Goal: Task Accomplishment & Management: Complete application form

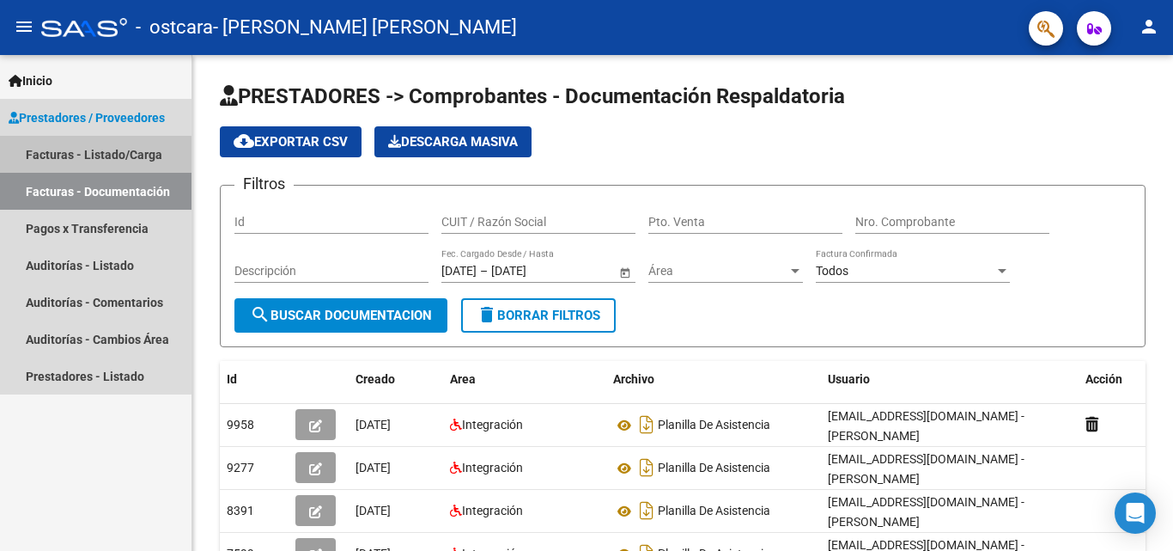
click at [79, 155] on link "Facturas - Listado/Carga" at bounding box center [96, 154] width 192 height 37
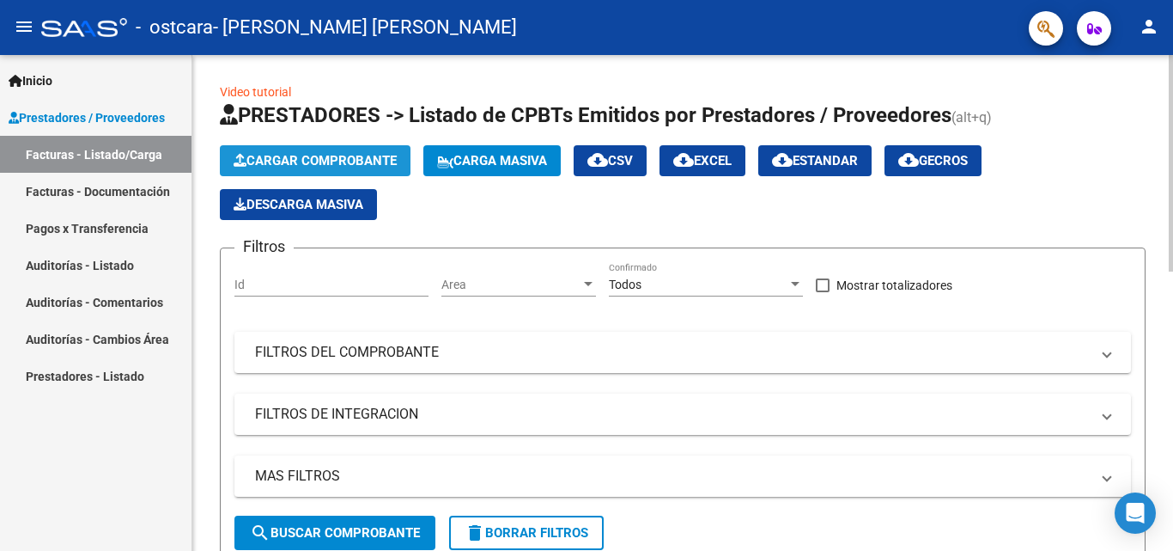
click at [251, 160] on span "Cargar Comprobante" at bounding box center [315, 160] width 163 height 15
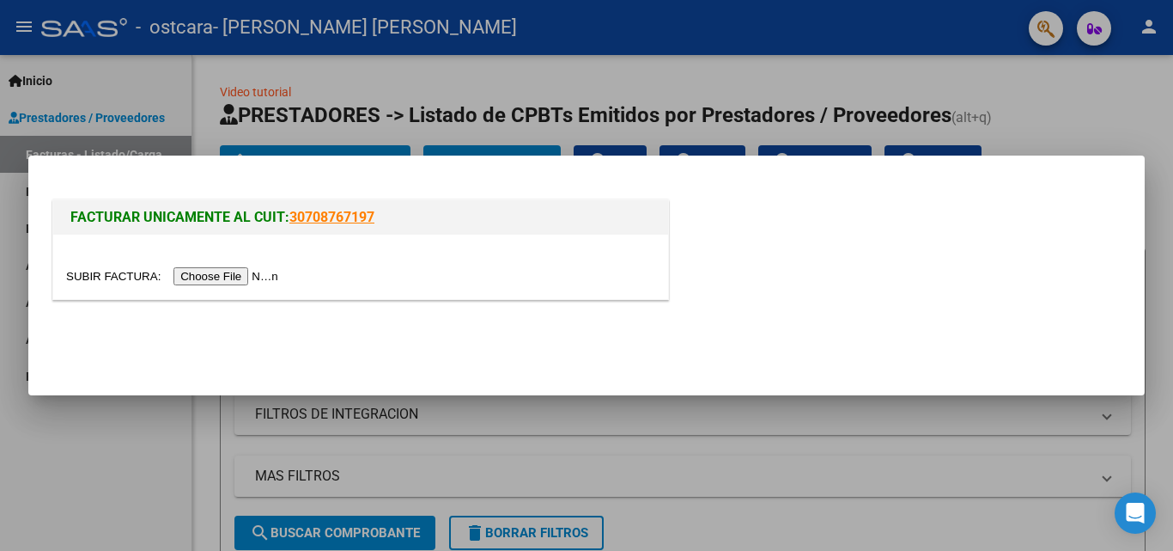
click at [216, 271] on input "file" at bounding box center [174, 276] width 217 height 18
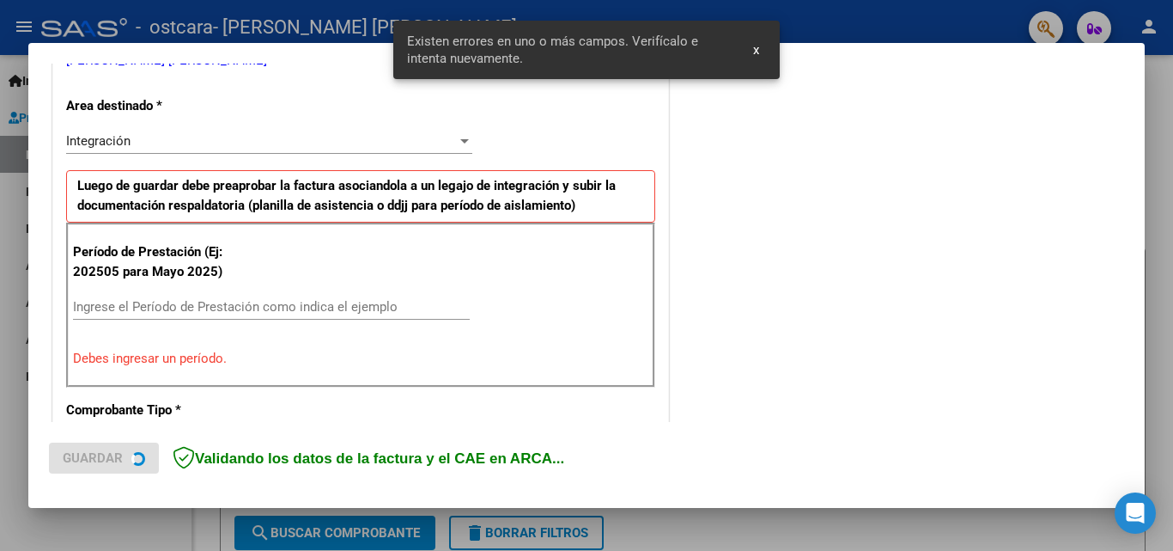
scroll to position [387, 0]
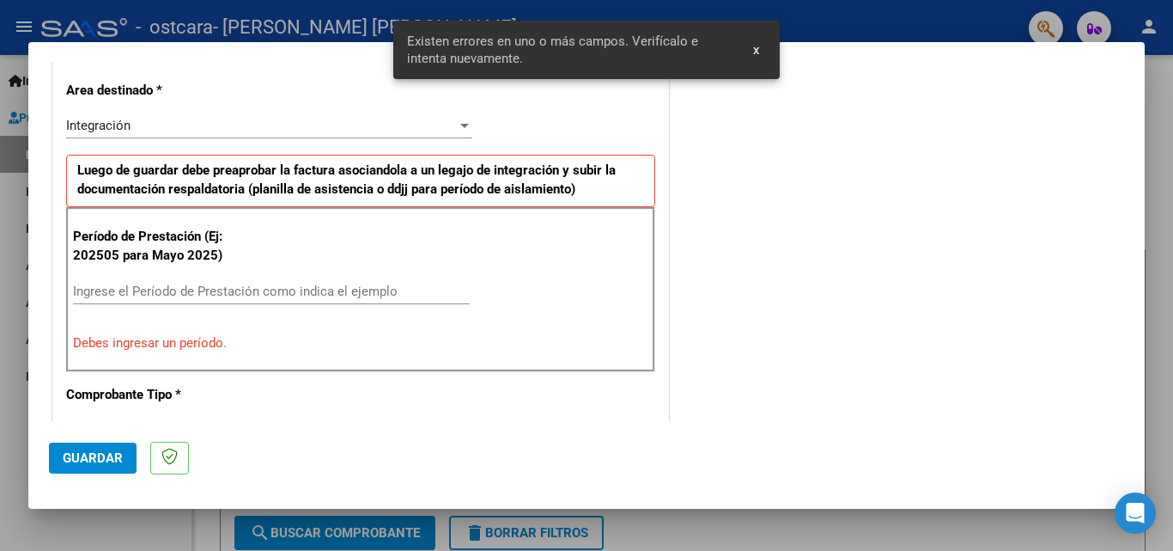
click at [216, 289] on input "Ingrese el Período de Prestación como indica el ejemplo" at bounding box center [271, 290] width 397 height 15
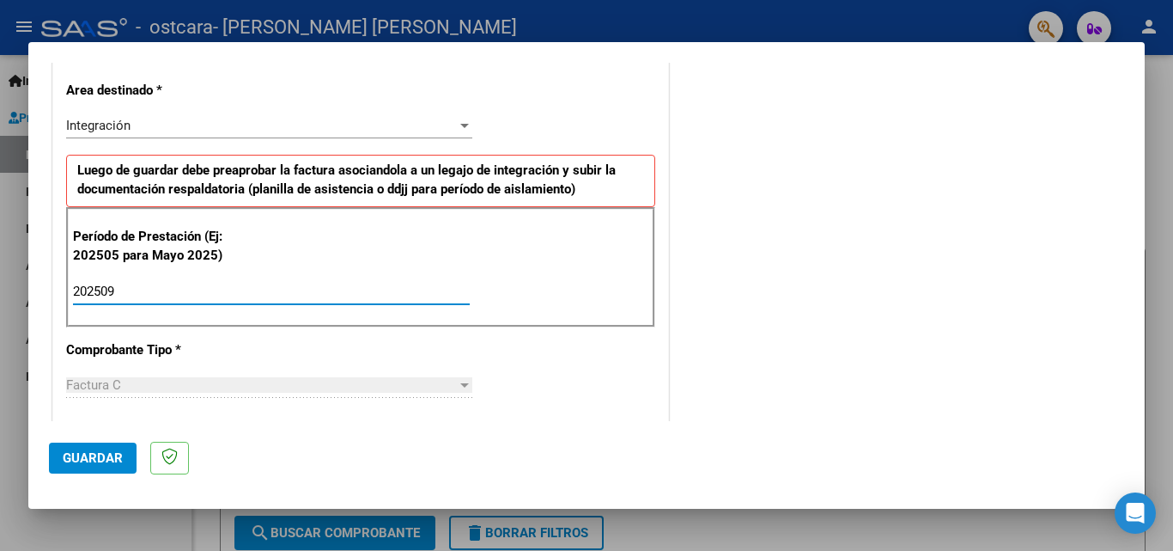
type input "202509"
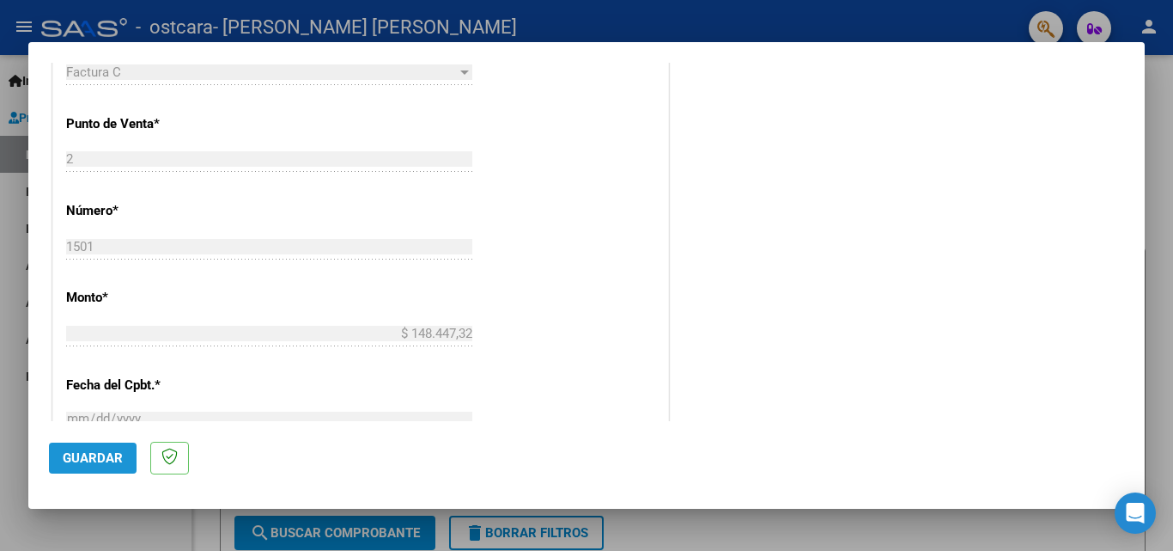
click at [103, 462] on span "Guardar" at bounding box center [93, 457] width 60 height 15
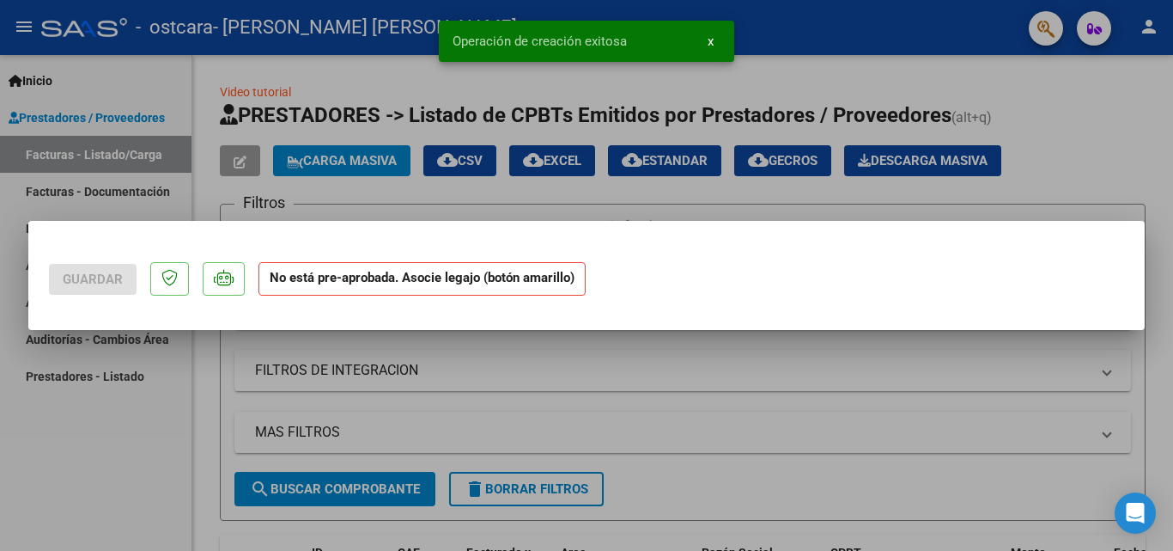
scroll to position [0, 0]
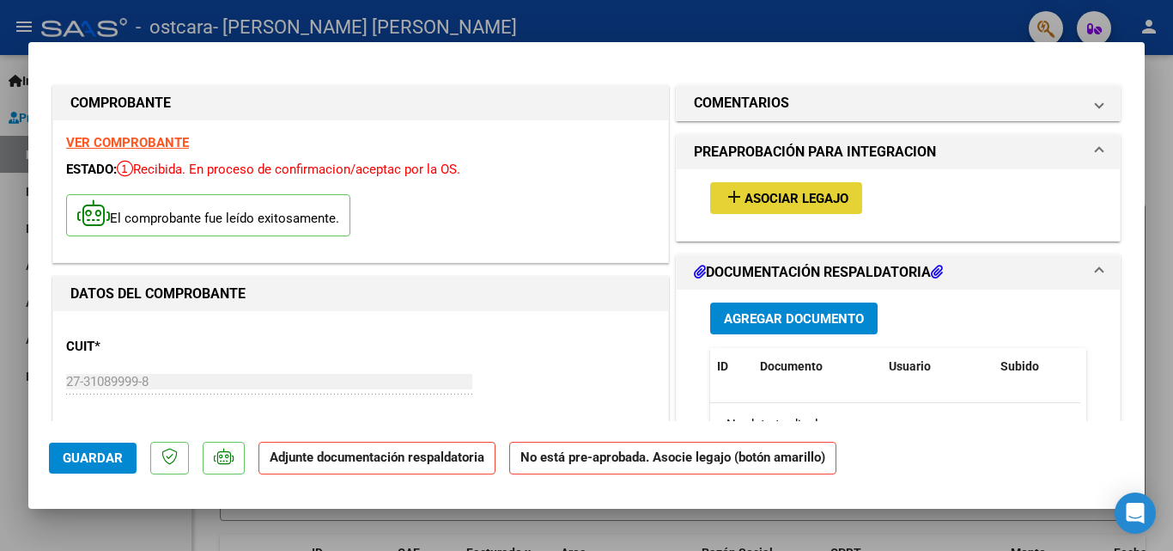
click at [752, 208] on button "add Asociar Legajo" at bounding box center [786, 198] width 152 height 32
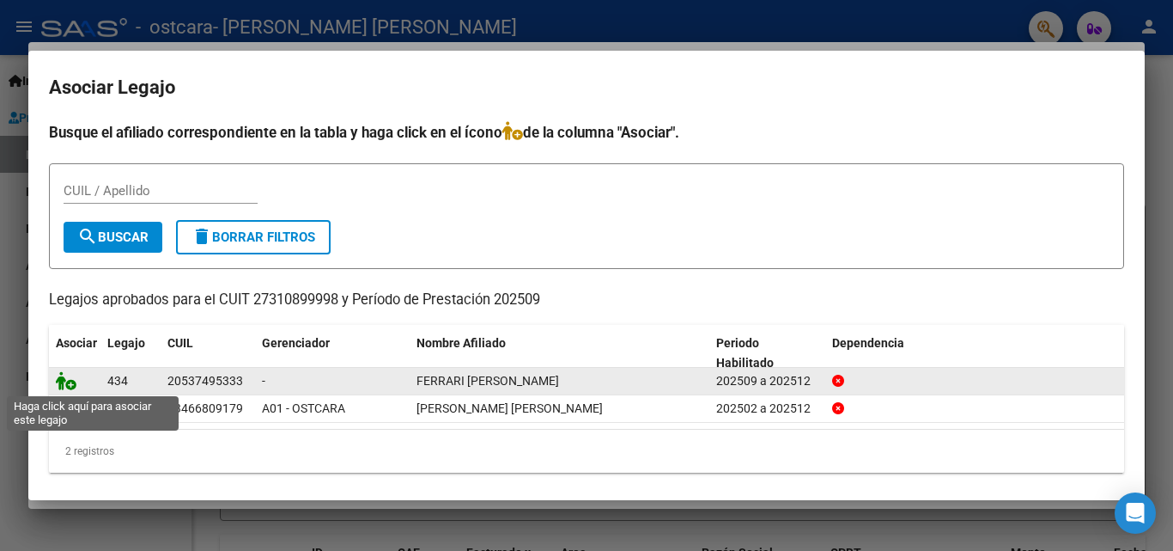
click at [62, 382] on icon at bounding box center [66, 380] width 21 height 19
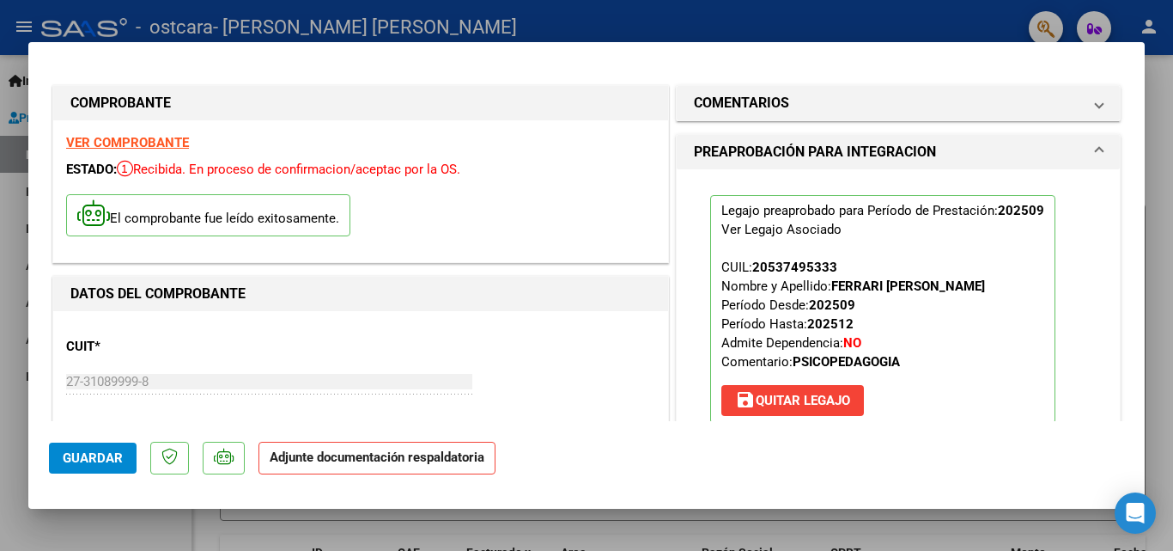
scroll to position [313, 0]
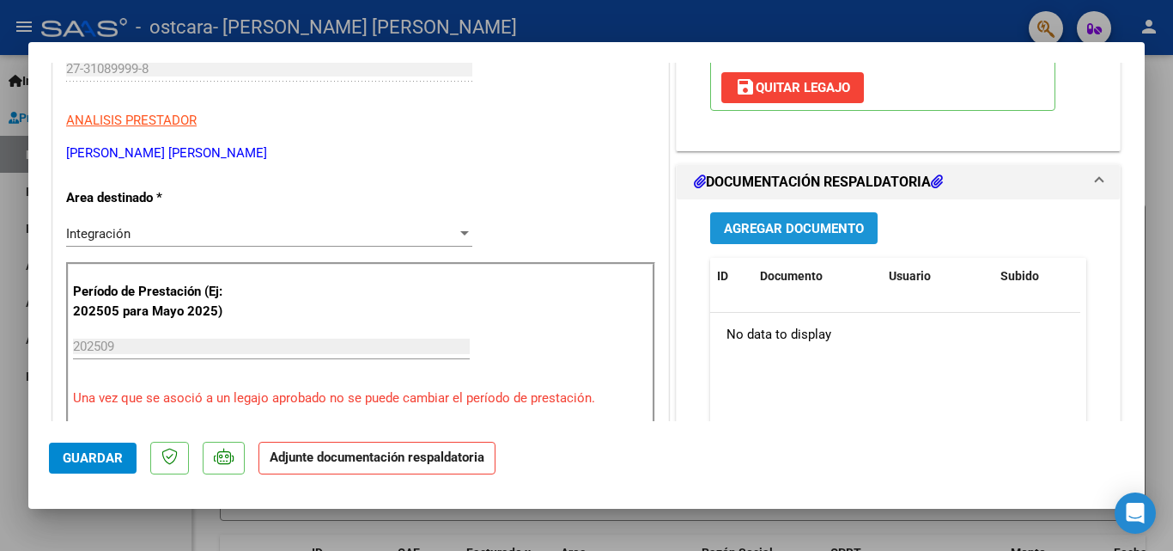
click at [835, 225] on span "Agregar Documento" at bounding box center [794, 228] width 140 height 15
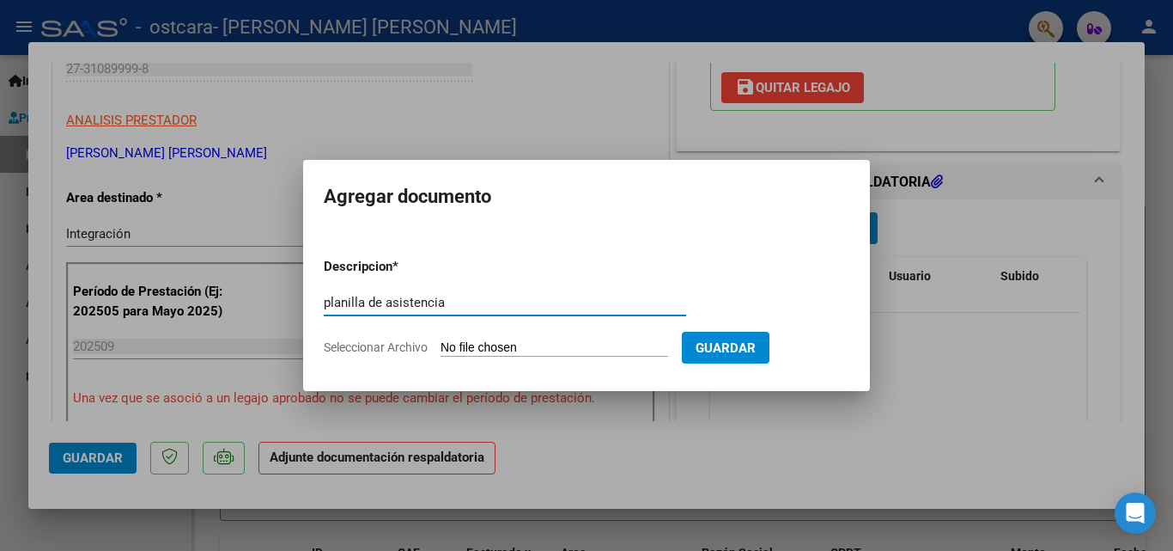
type input "planilla de asistencia"
click at [416, 346] on span "Seleccionar Archivo" at bounding box center [376, 347] width 104 height 14
click at [441, 346] on input "Seleccionar Archivo" at bounding box center [555, 348] width 228 height 16
type input "C:\fakepath\Ferrari septiembre 25 .pdf"
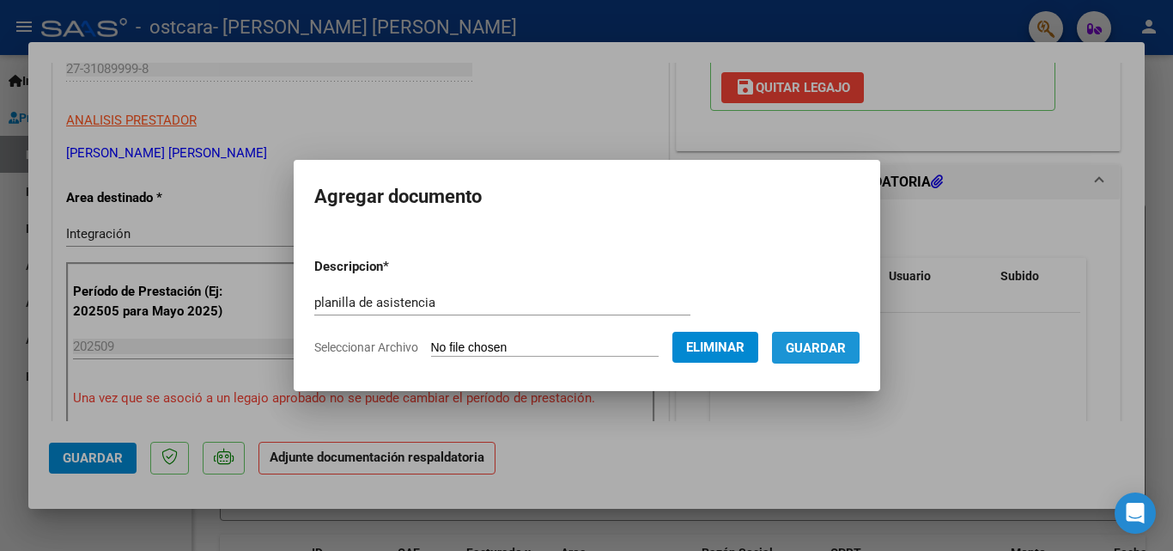
click at [860, 346] on button "Guardar" at bounding box center [816, 348] width 88 height 32
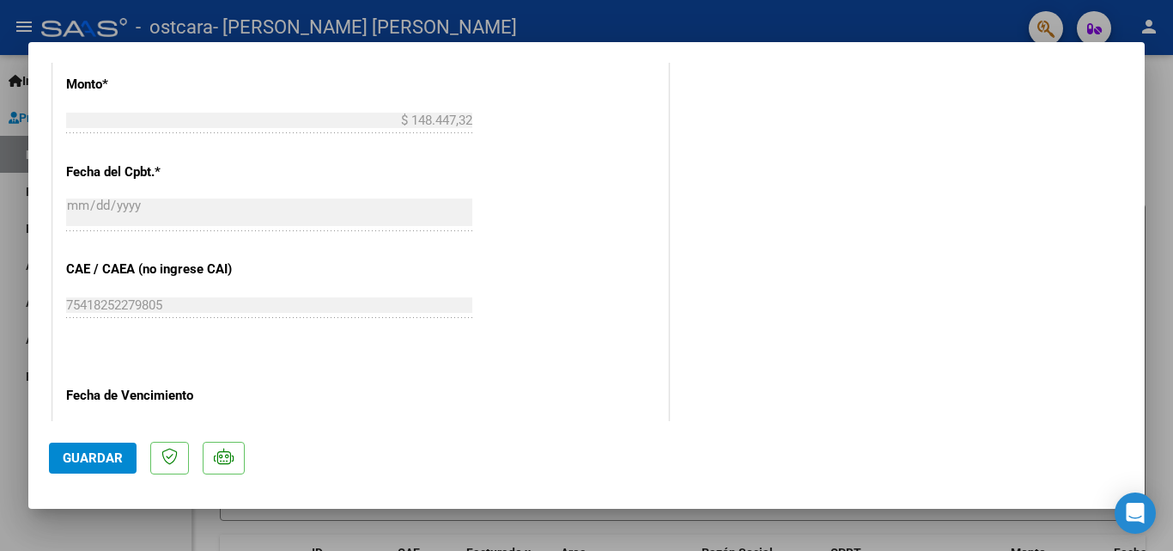
scroll to position [1179, 0]
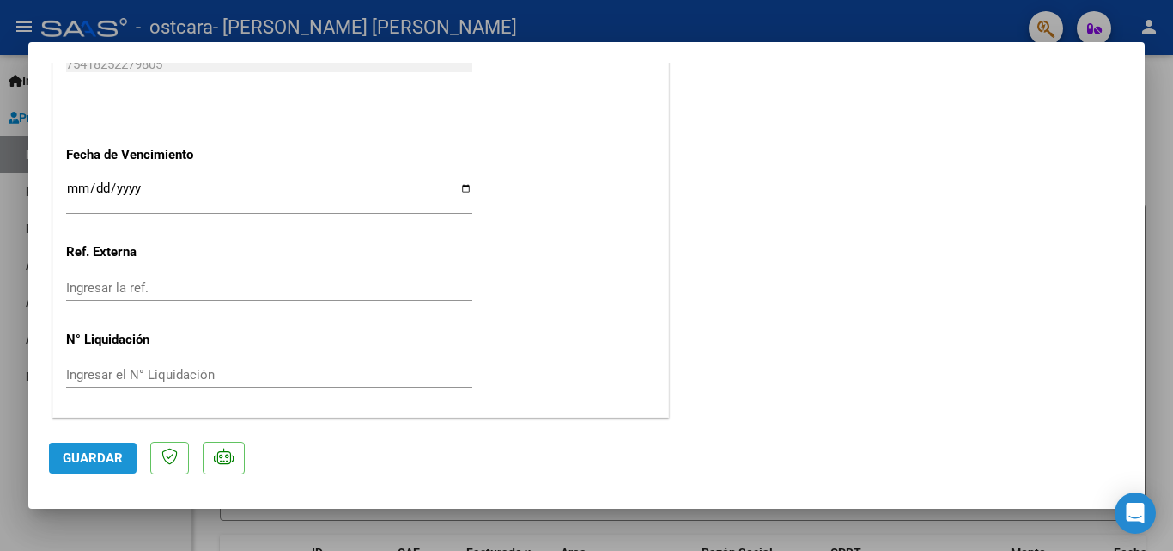
click at [112, 446] on button "Guardar" at bounding box center [93, 457] width 88 height 31
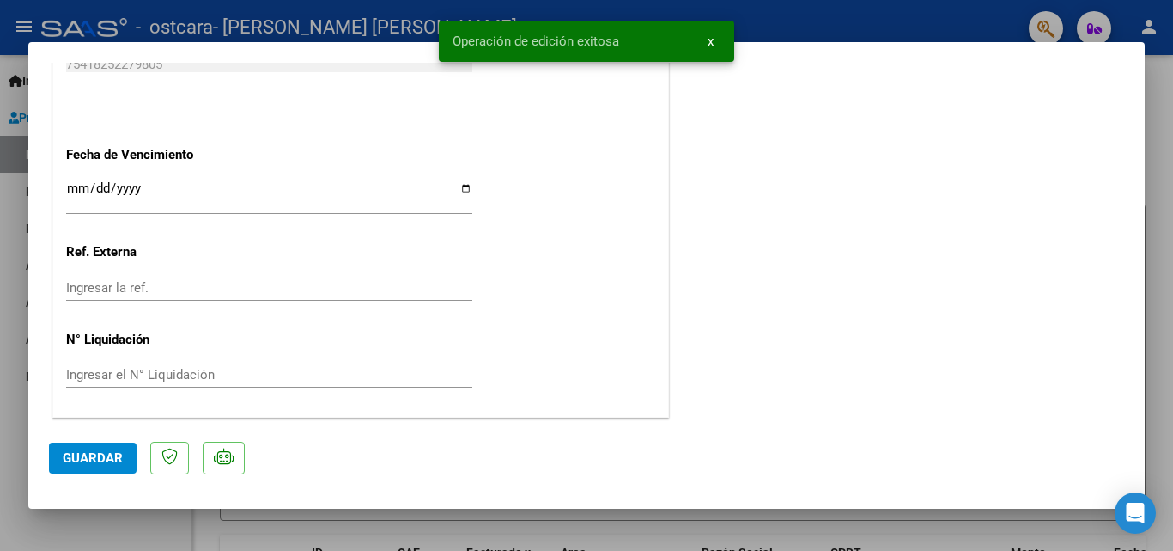
click at [1153, 88] on div at bounding box center [586, 275] width 1173 height 551
type input "$ 0,00"
